Goal: Task Accomplishment & Management: Manage account settings

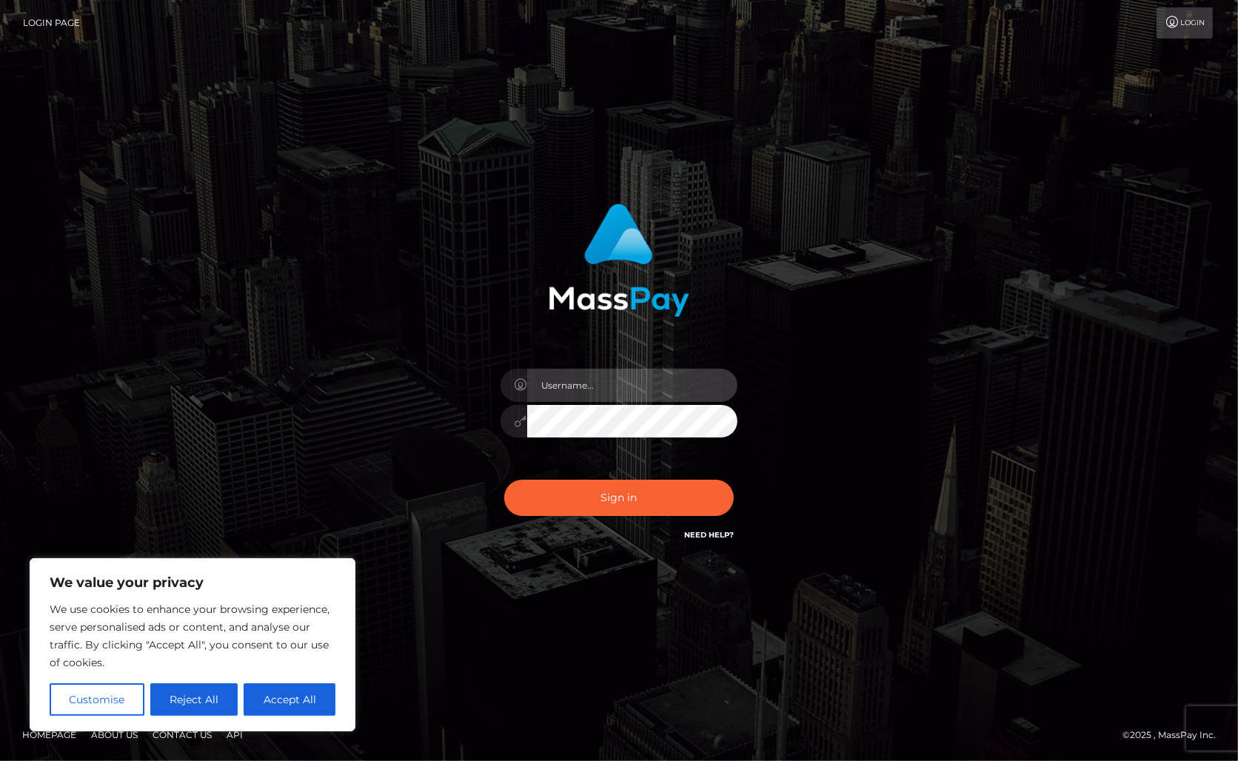
drag, startPoint x: 596, startPoint y: 393, endPoint x: 601, endPoint y: 384, distance: 10.9
click at [600, 385] on input "text" at bounding box center [632, 385] width 210 height 33
type input "Christine.Silversocial"
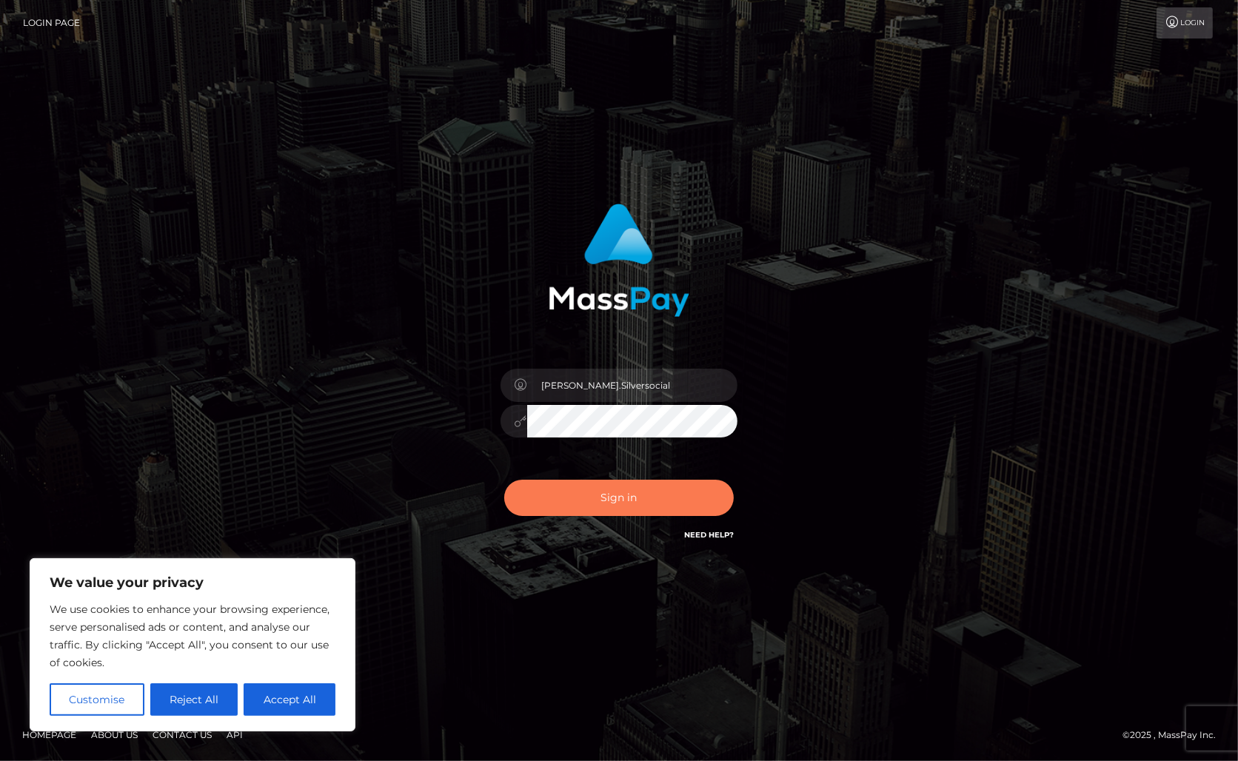
click at [655, 494] on button "Sign in" at bounding box center [619, 498] width 230 height 36
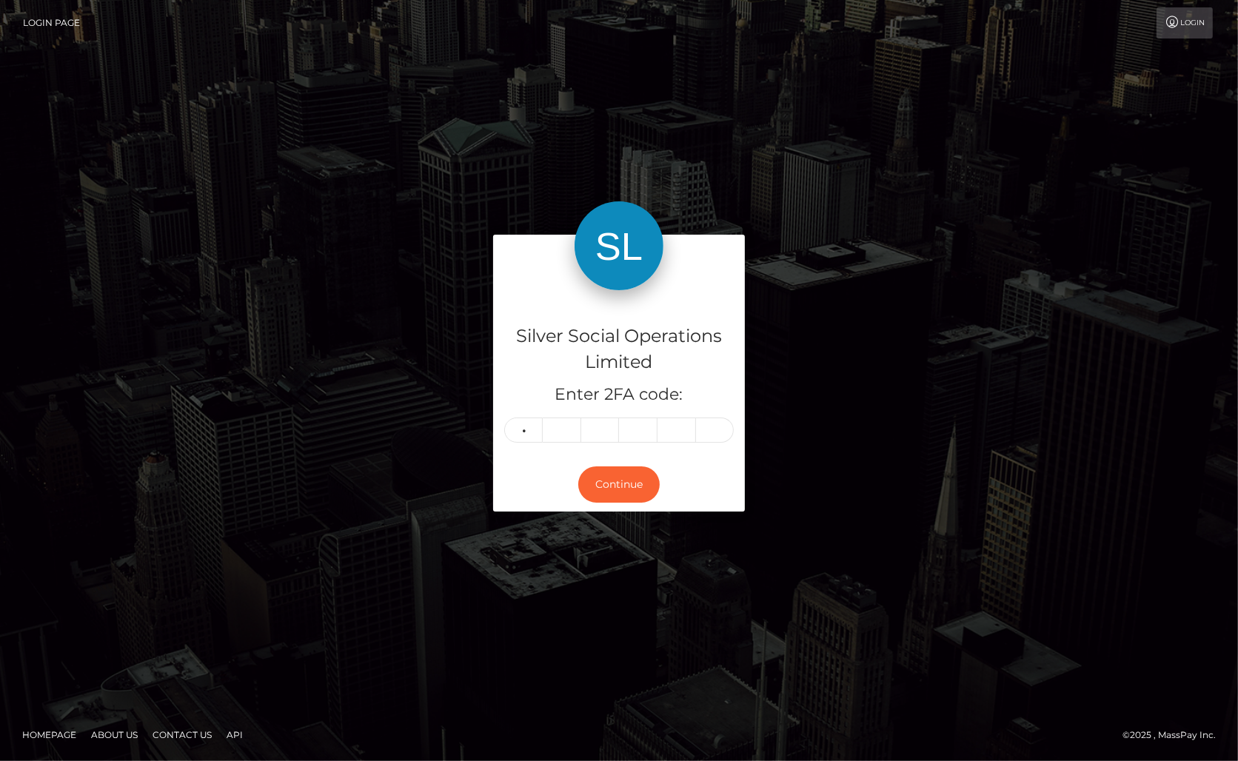
type input "4"
type input "5"
type input "6"
type input "5"
type input "3"
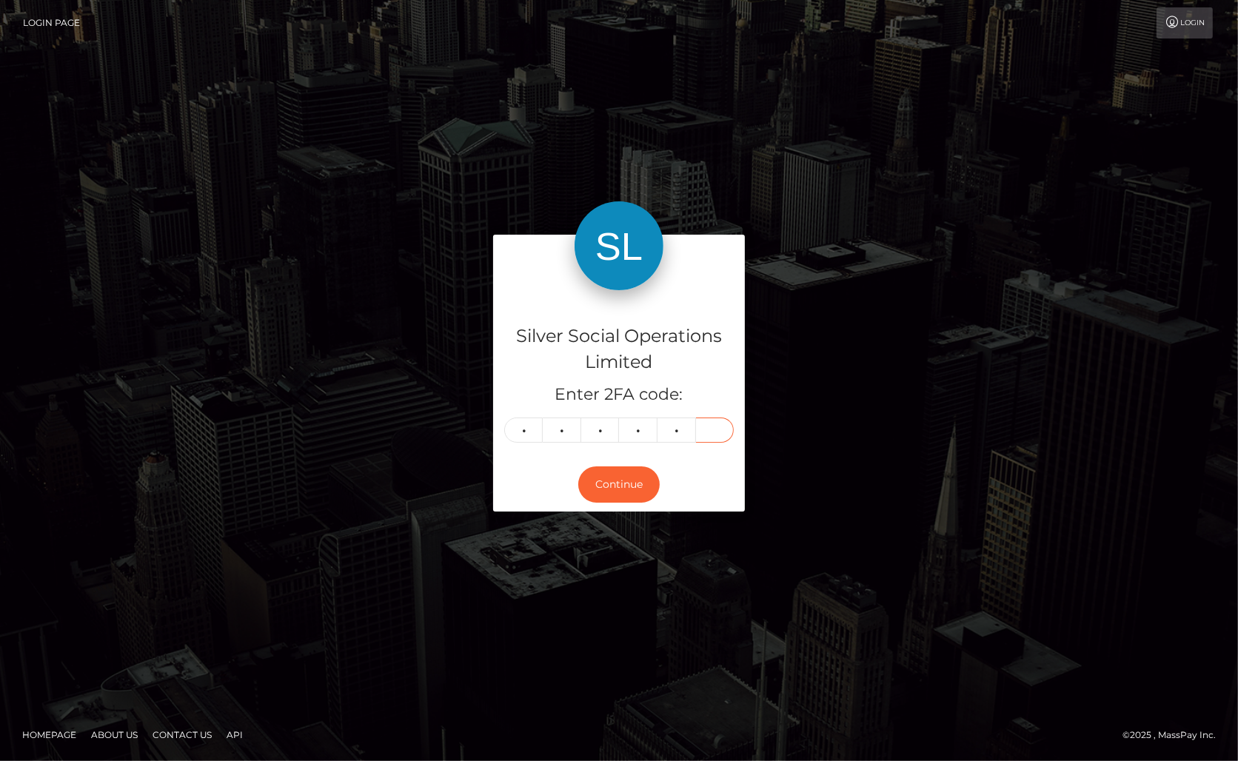
type input "1"
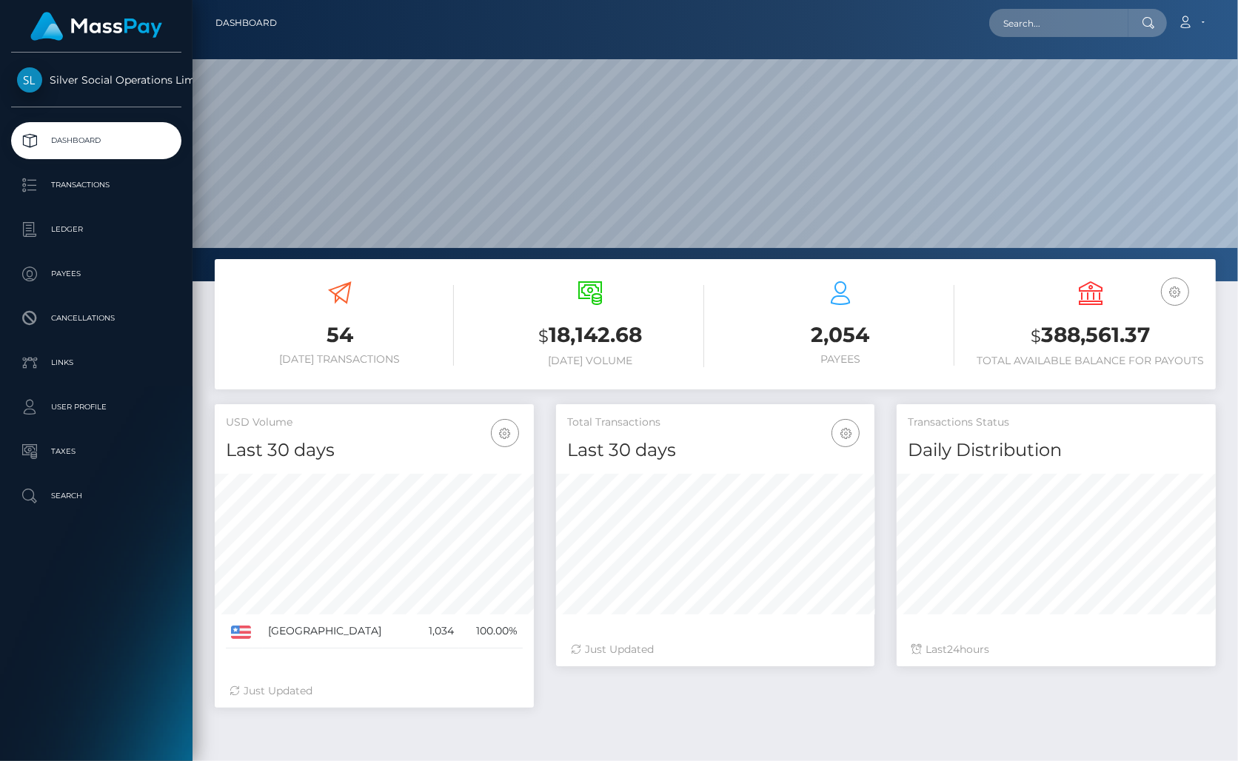
scroll to position [262, 318]
click at [1082, 337] on h3 "$ 388,561.37" at bounding box center [1091, 336] width 228 height 30
copy h3 "388,561.37"
